Goal: Task Accomplishment & Management: Complete application form

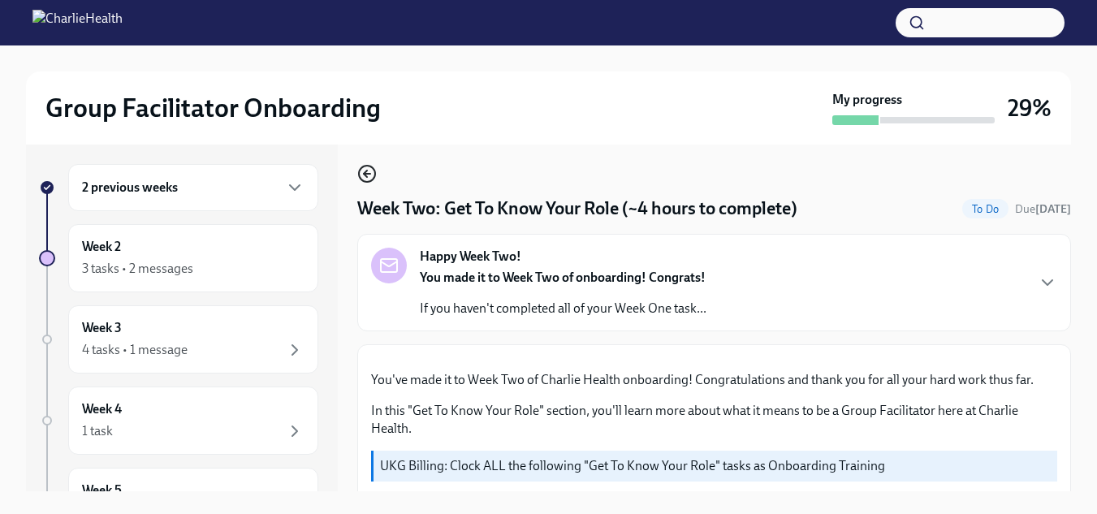
click at [364, 178] on icon "button" at bounding box center [366, 173] width 19 height 19
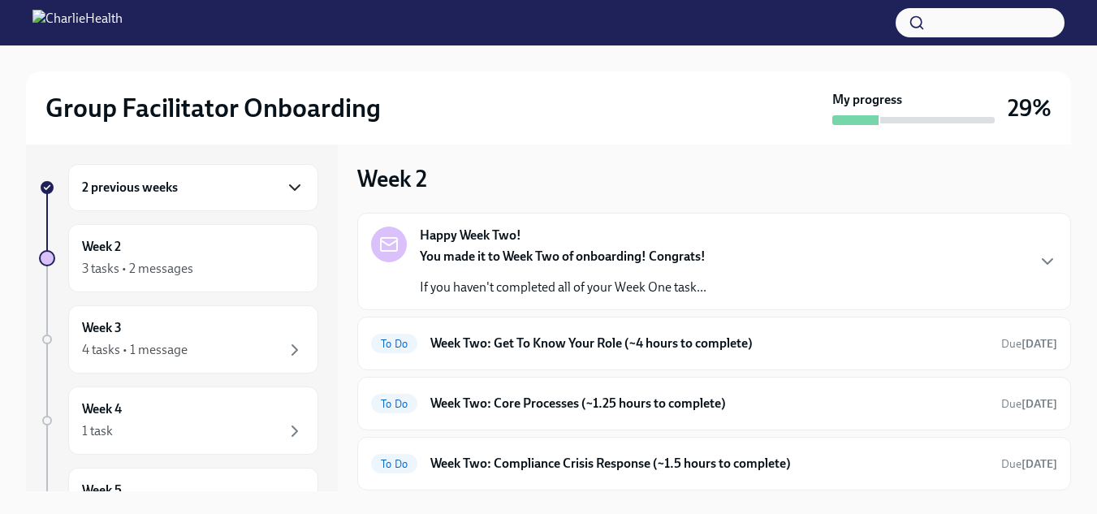
click at [291, 189] on icon "button" at bounding box center [294, 187] width 19 height 19
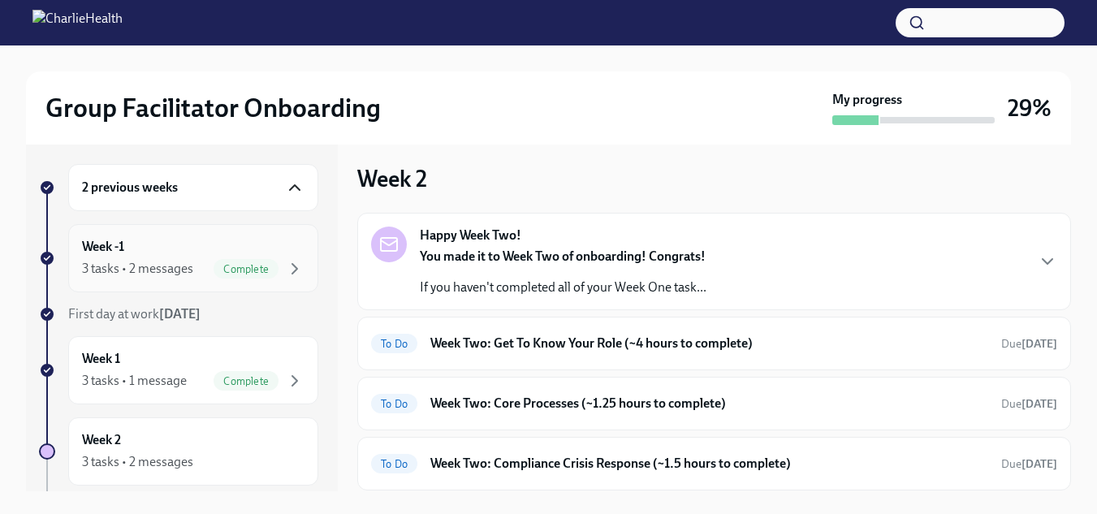
click at [227, 253] on div "Week -1 3 tasks • 2 messages Complete" at bounding box center [193, 258] width 222 height 41
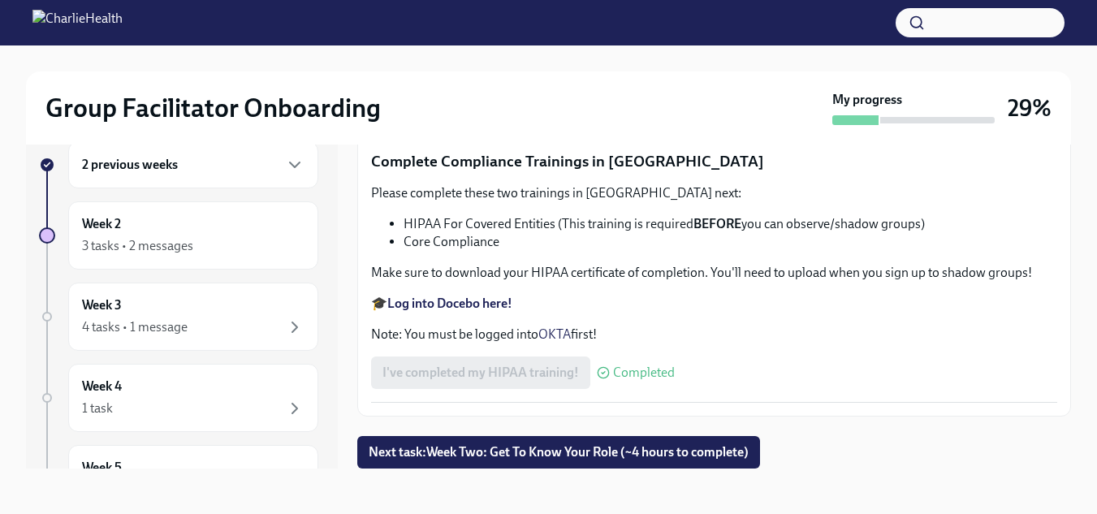
scroll to position [3094, 0]
click at [0, 0] on input "Washington State CertificateofCompletion (1).pdf" at bounding box center [0, 0] width 0 height 0
click at [54, 349] on div "Week 3 4 tasks • 1 message" at bounding box center [178, 317] width 279 height 68
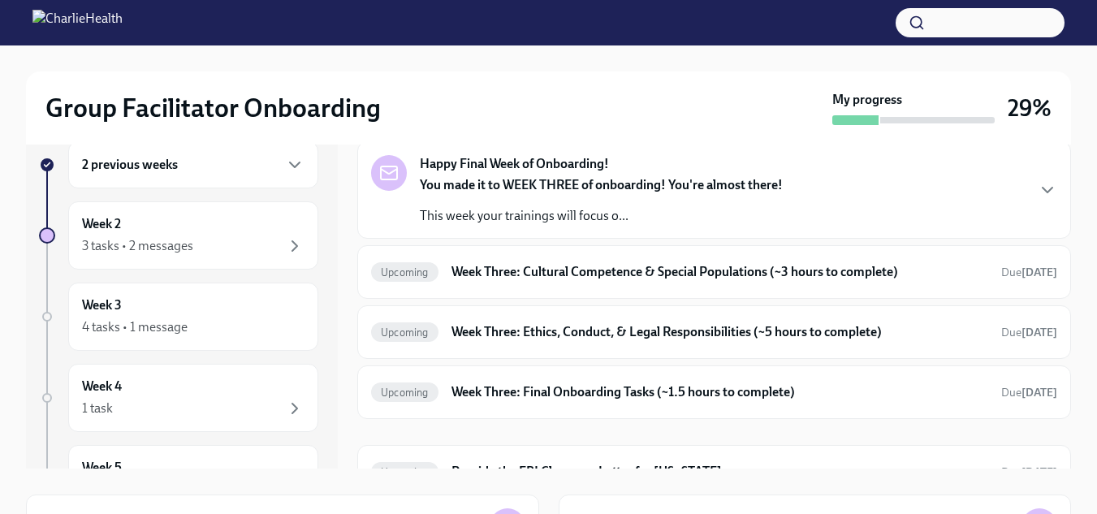
scroll to position [79, 0]
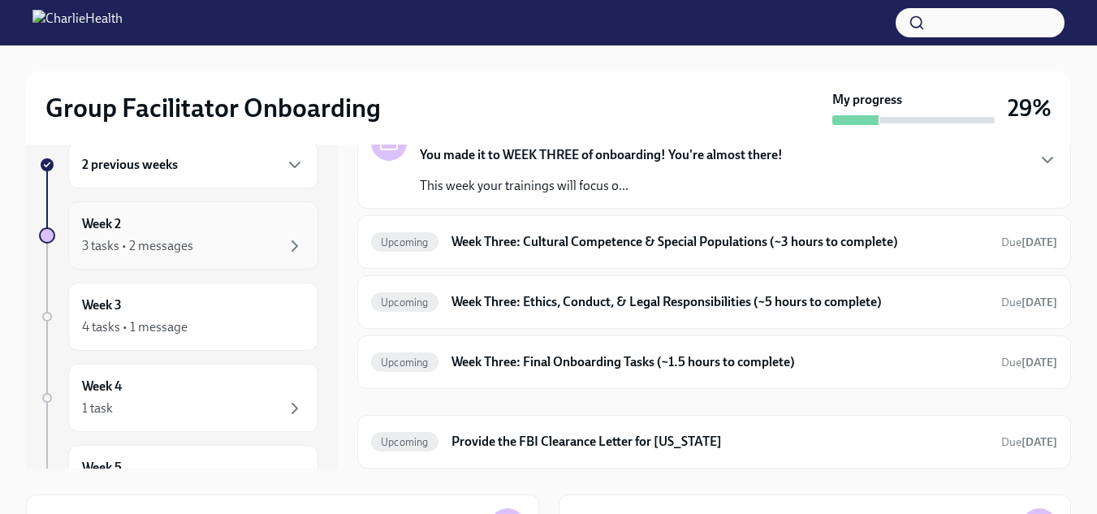
click at [191, 238] on div "3 tasks • 2 messages" at bounding box center [137, 246] width 111 height 18
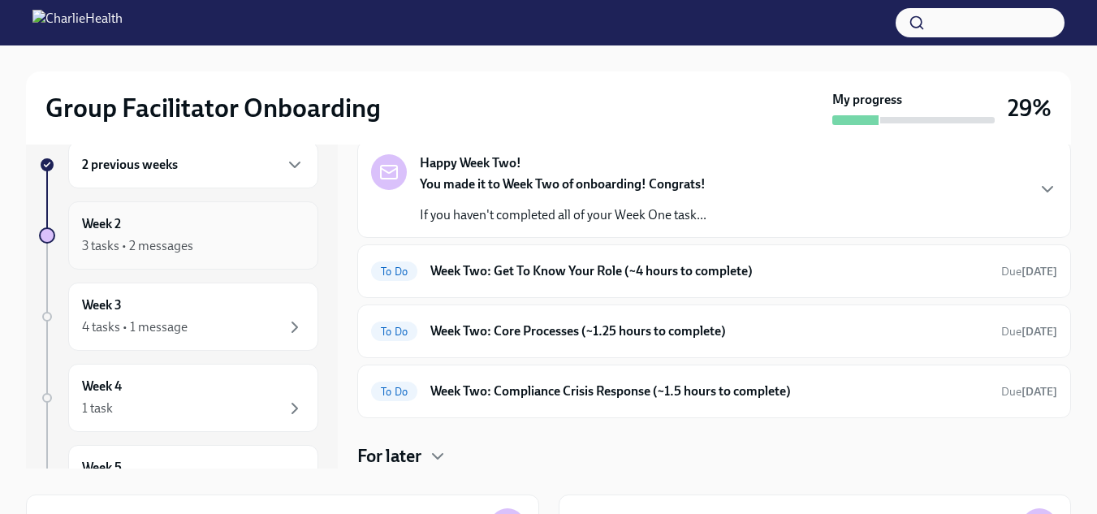
scroll to position [50, 0]
click at [806, 271] on h6 "Week Two: Get To Know Your Role (~4 hours to complete)" at bounding box center [709, 271] width 558 height 18
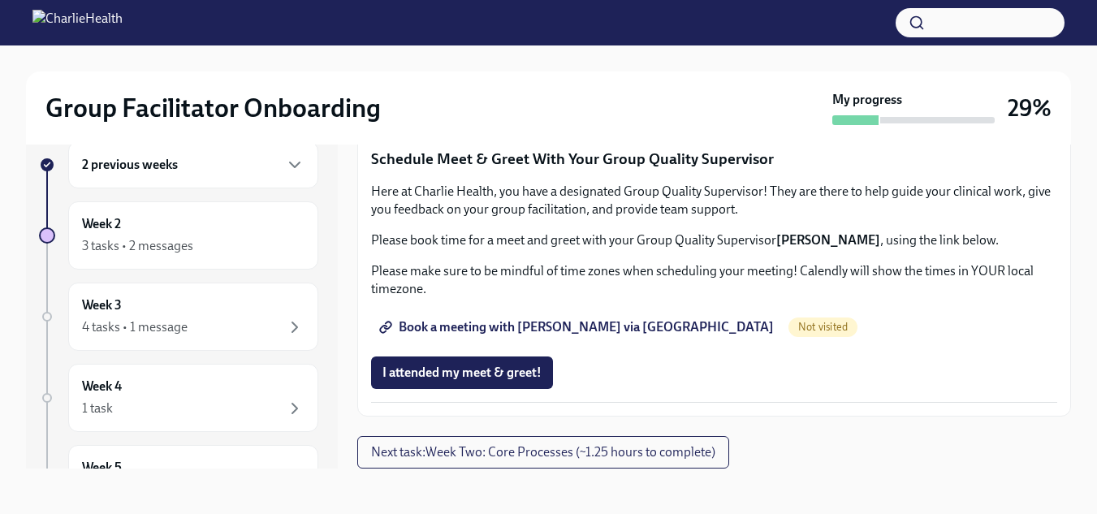
scroll to position [1333, 0]
click at [638, 68] on span "Complete this form to schedule your observations" at bounding box center [530, 60] width 296 height 16
click at [607, 68] on span "Complete this form to schedule your observations" at bounding box center [530, 60] width 296 height 16
